Goal: Task Accomplishment & Management: Manage account settings

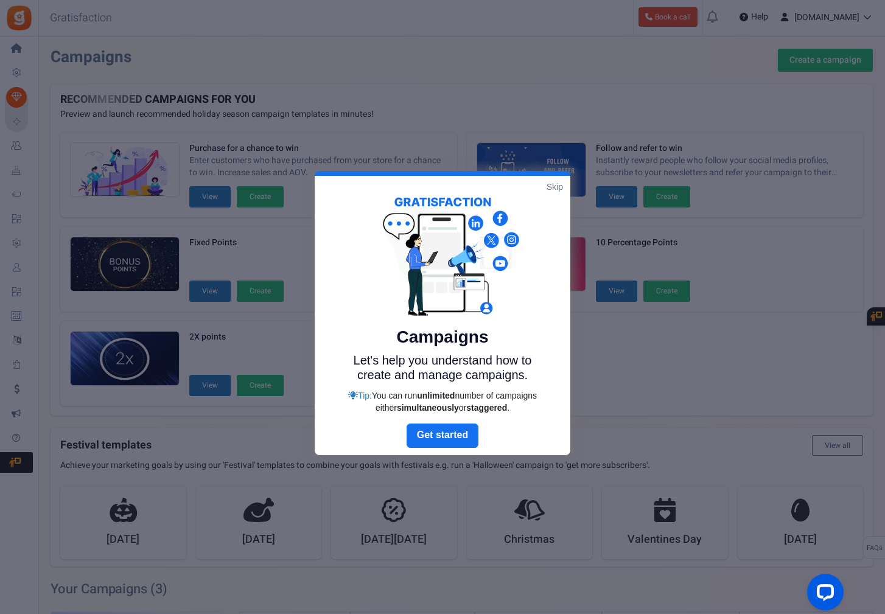
click at [552, 185] on link "Skip" at bounding box center [555, 187] width 16 height 12
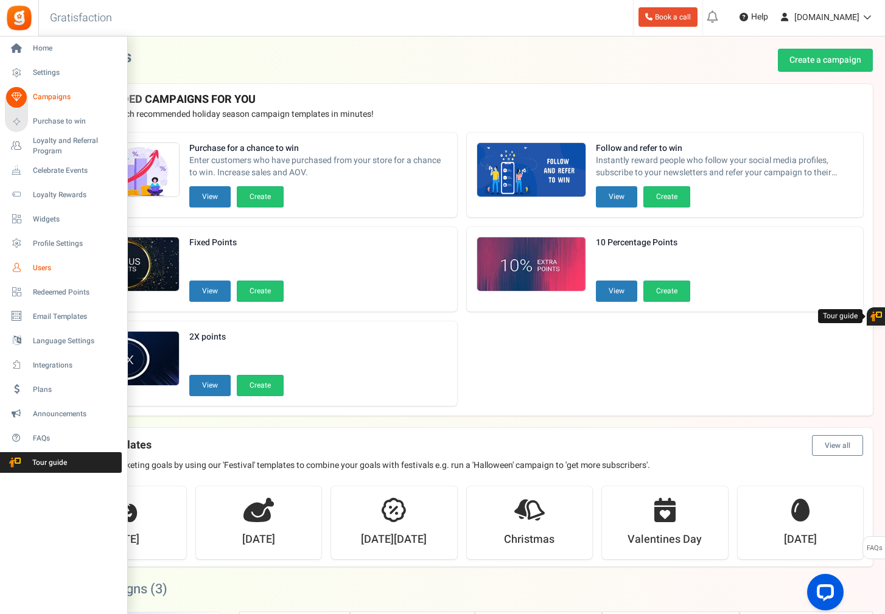
click at [38, 264] on span "Users" at bounding box center [75, 268] width 85 height 10
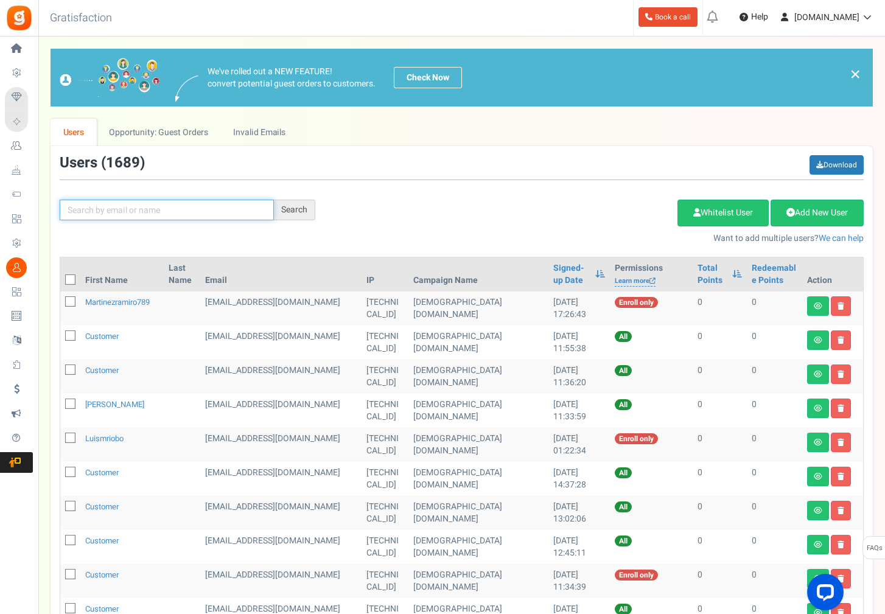
click at [110, 209] on input "text" at bounding box center [167, 210] width 214 height 21
type input "uvdw"
click at [303, 207] on div "Search" at bounding box center [294, 210] width 41 height 21
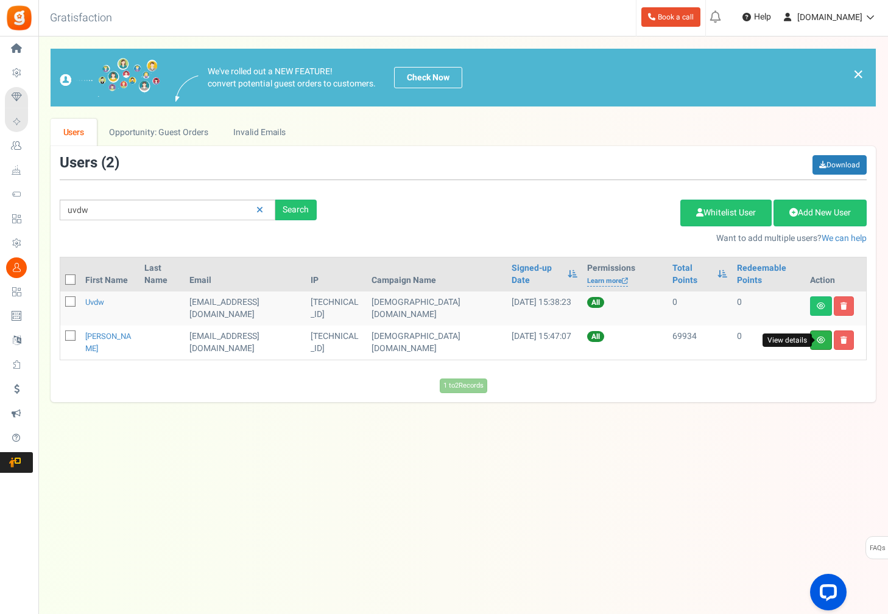
click at [817, 340] on icon at bounding box center [821, 340] width 9 height 7
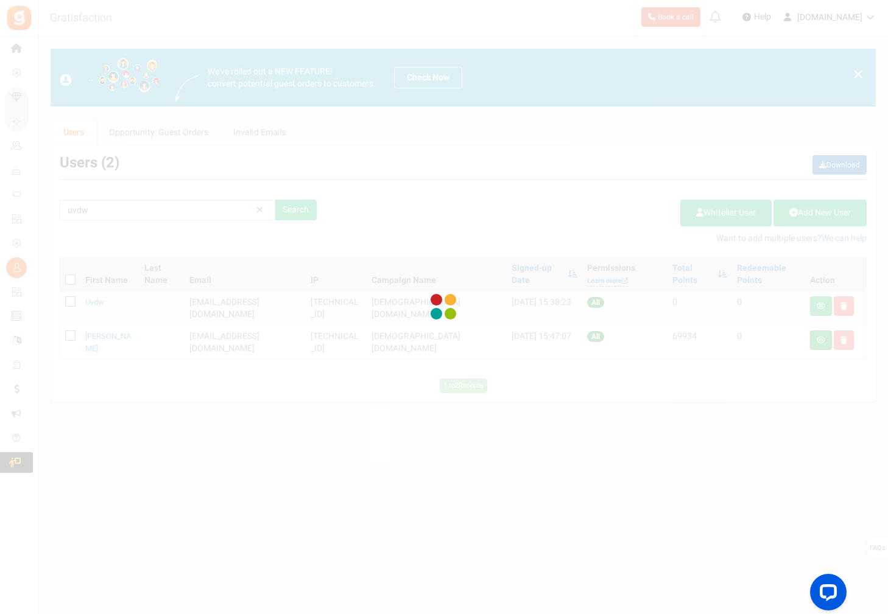
click at [817, 340] on div at bounding box center [444, 307] width 888 height 614
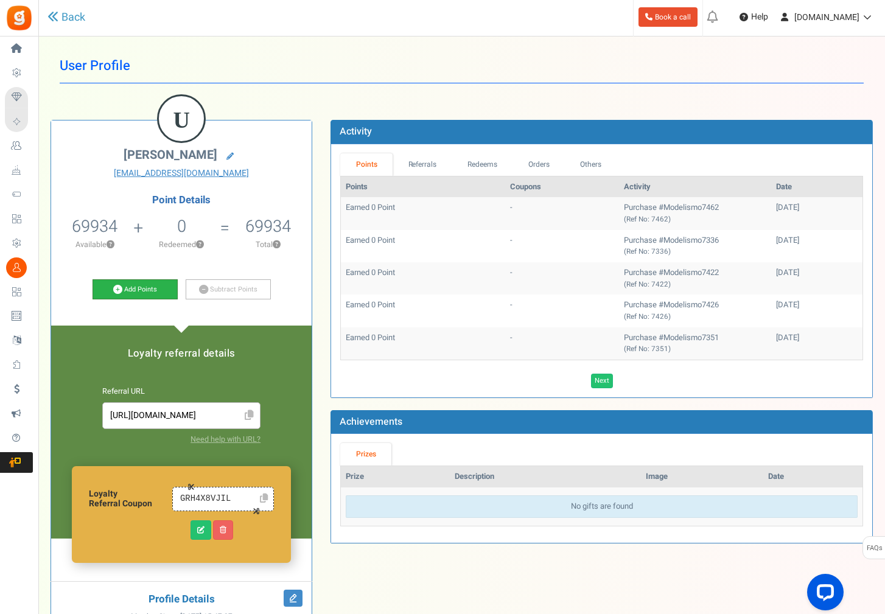
click at [125, 290] on link "Add Points" at bounding box center [135, 290] width 85 height 21
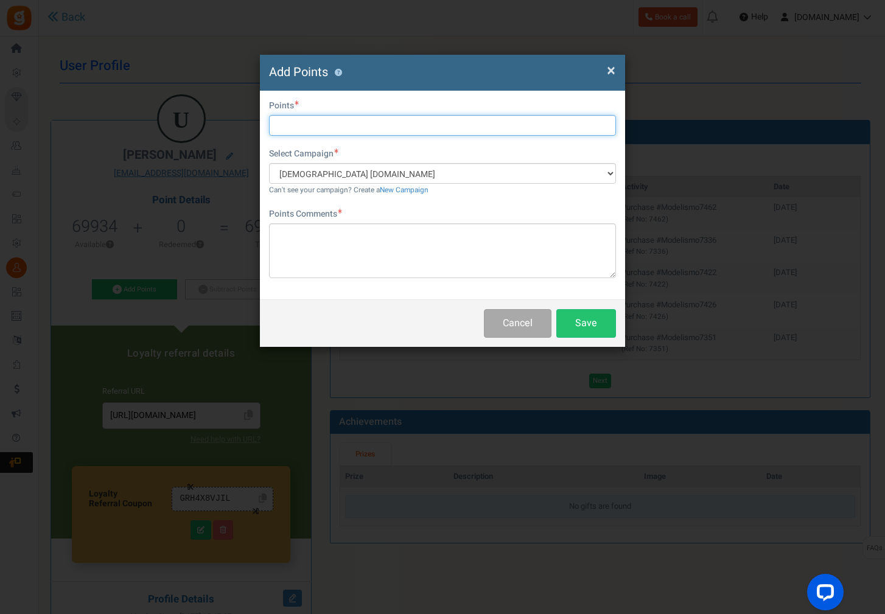
click at [332, 130] on input "text" at bounding box center [442, 125] width 347 height 21
type input "522072"
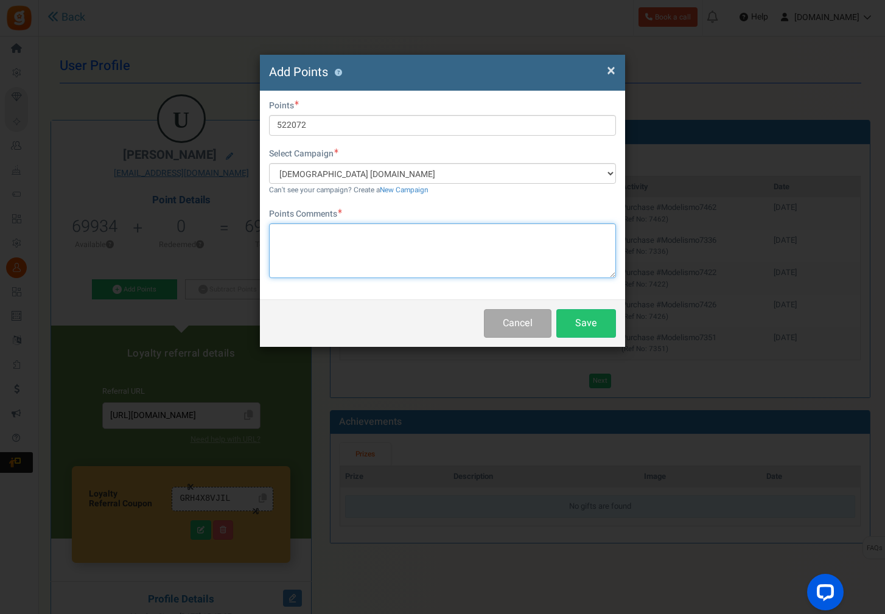
click at [286, 244] on textarea at bounding box center [442, 250] width 347 height 55
type textarea "Modelismo7421"
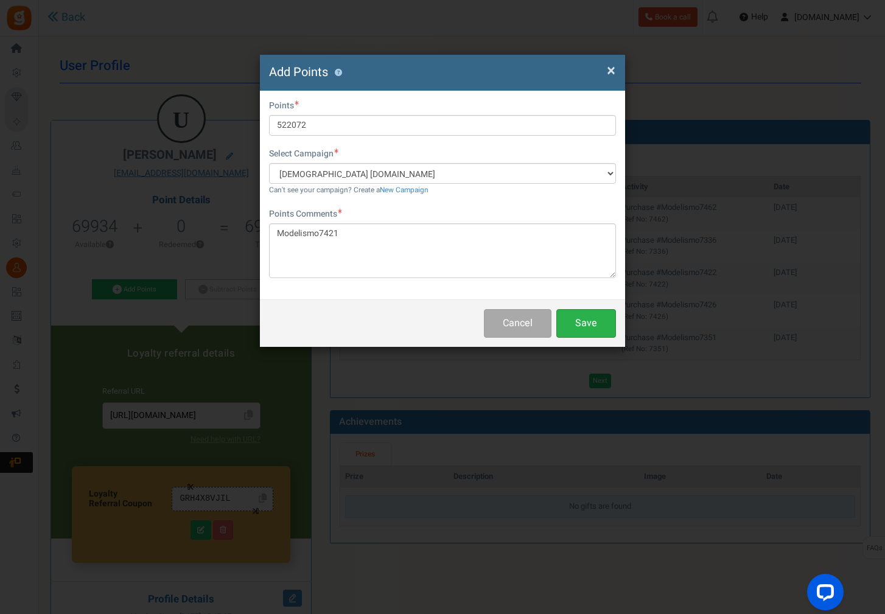
click at [579, 315] on button "Save" at bounding box center [587, 323] width 60 height 29
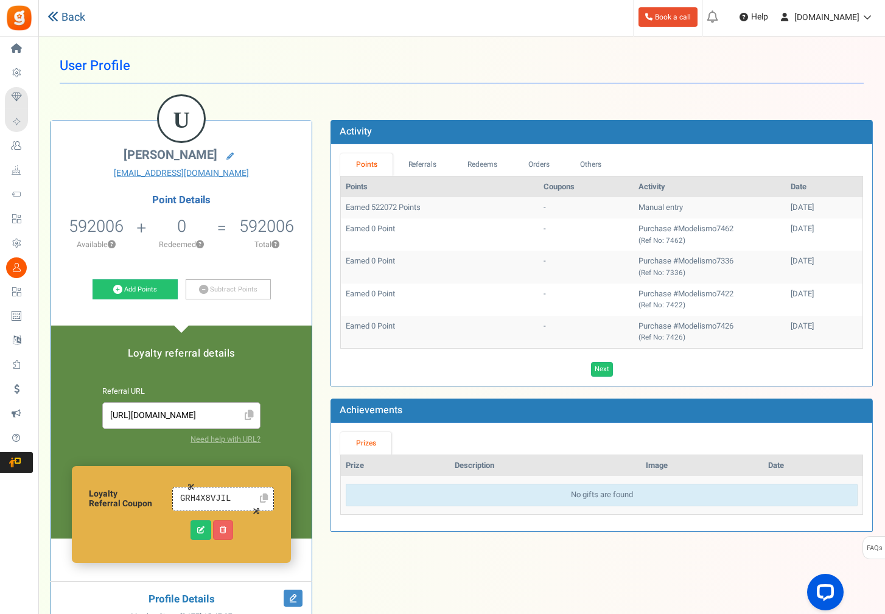
click at [58, 18] on link "Back" at bounding box center [66, 18] width 38 height 16
